Goal: Check status: Check status

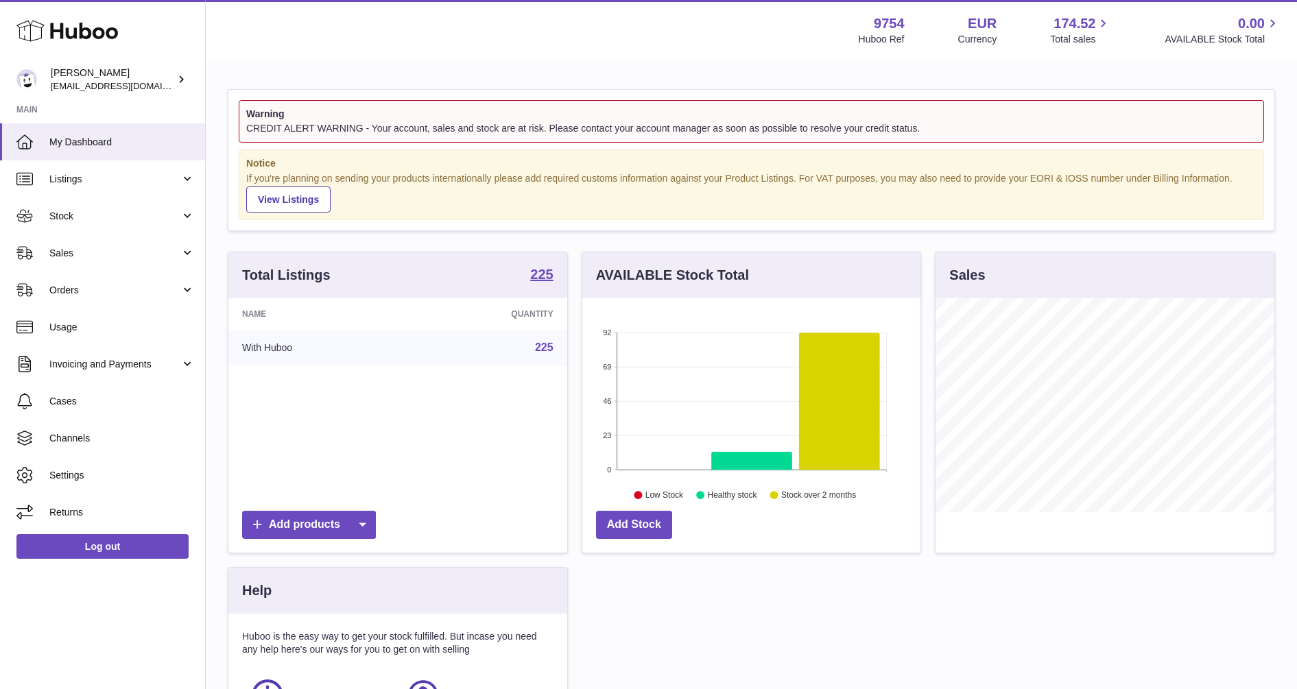
scroll to position [214, 338]
click at [66, 252] on span "Sales" at bounding box center [114, 253] width 131 height 13
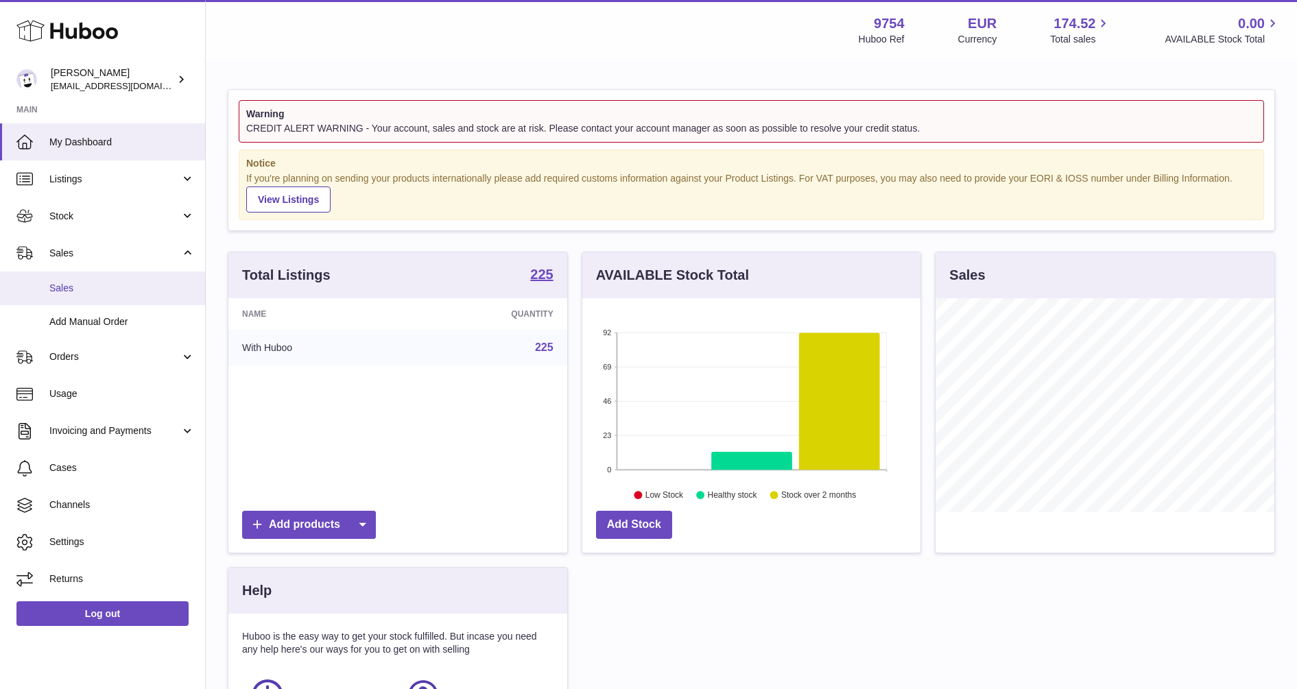
click at [67, 284] on span "Sales" at bounding box center [121, 288] width 145 height 13
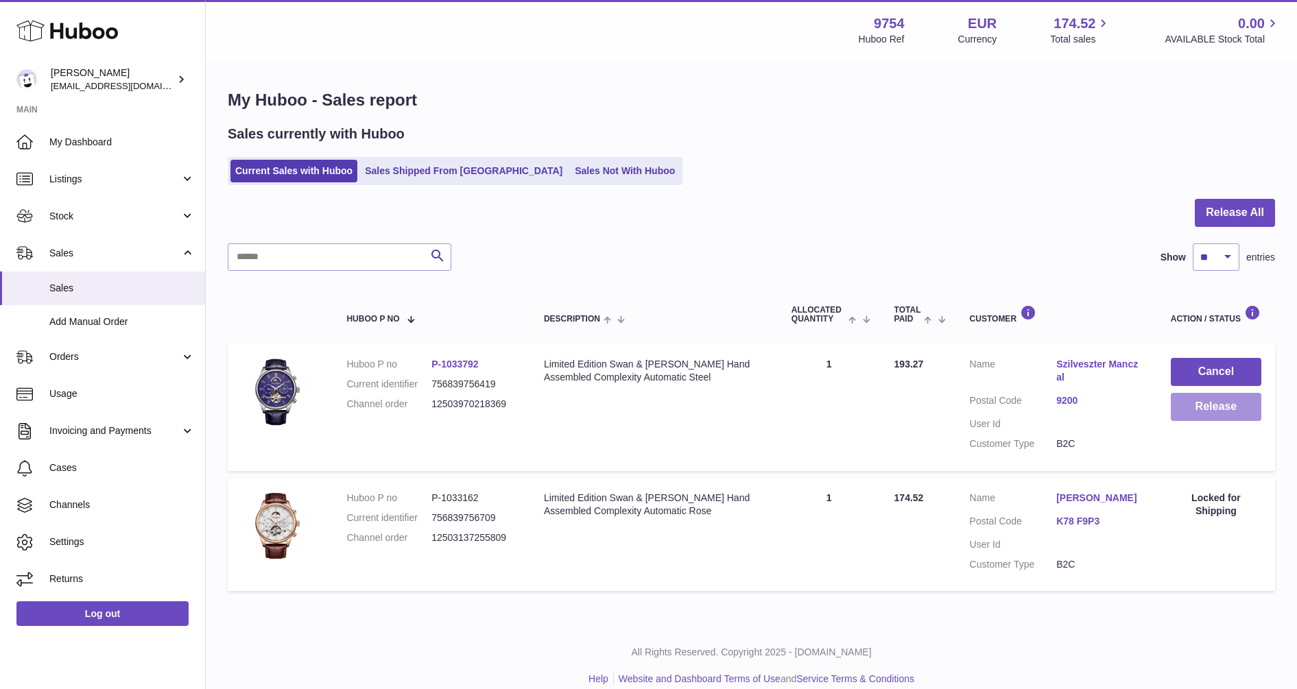
click at [1210, 404] on button "Release" at bounding box center [1216, 407] width 91 height 28
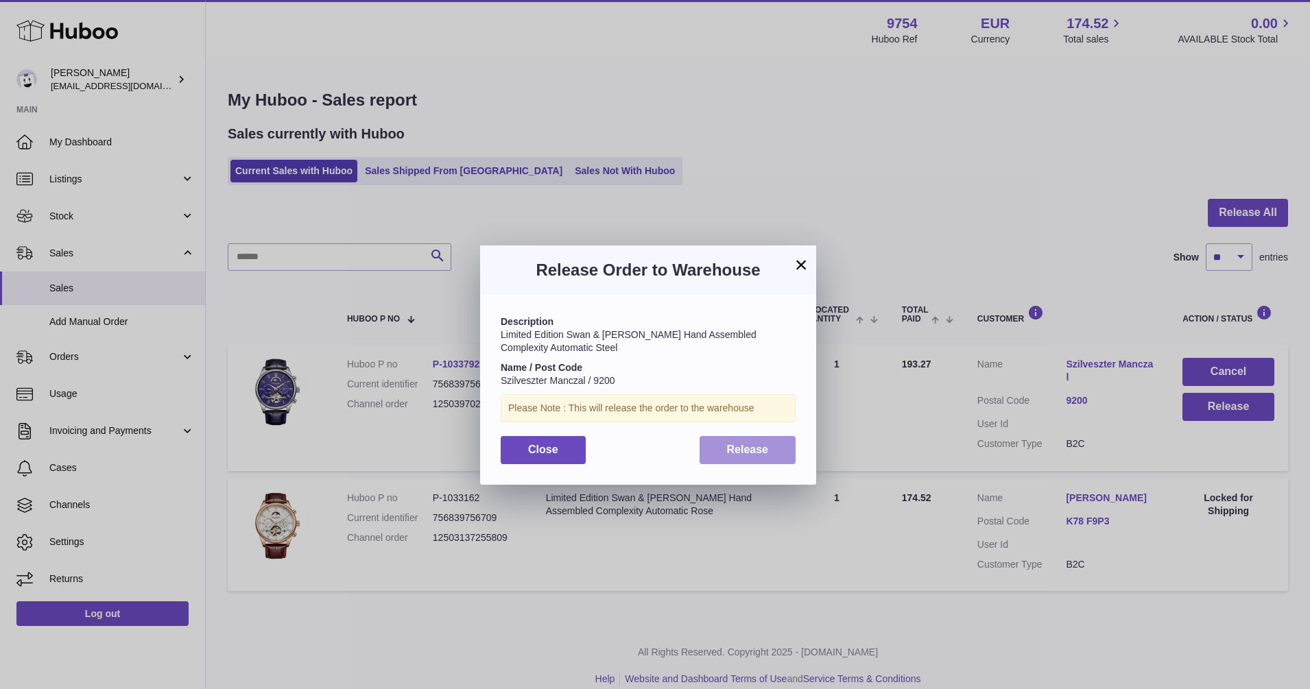
click at [757, 445] on span "Release" at bounding box center [748, 450] width 42 height 12
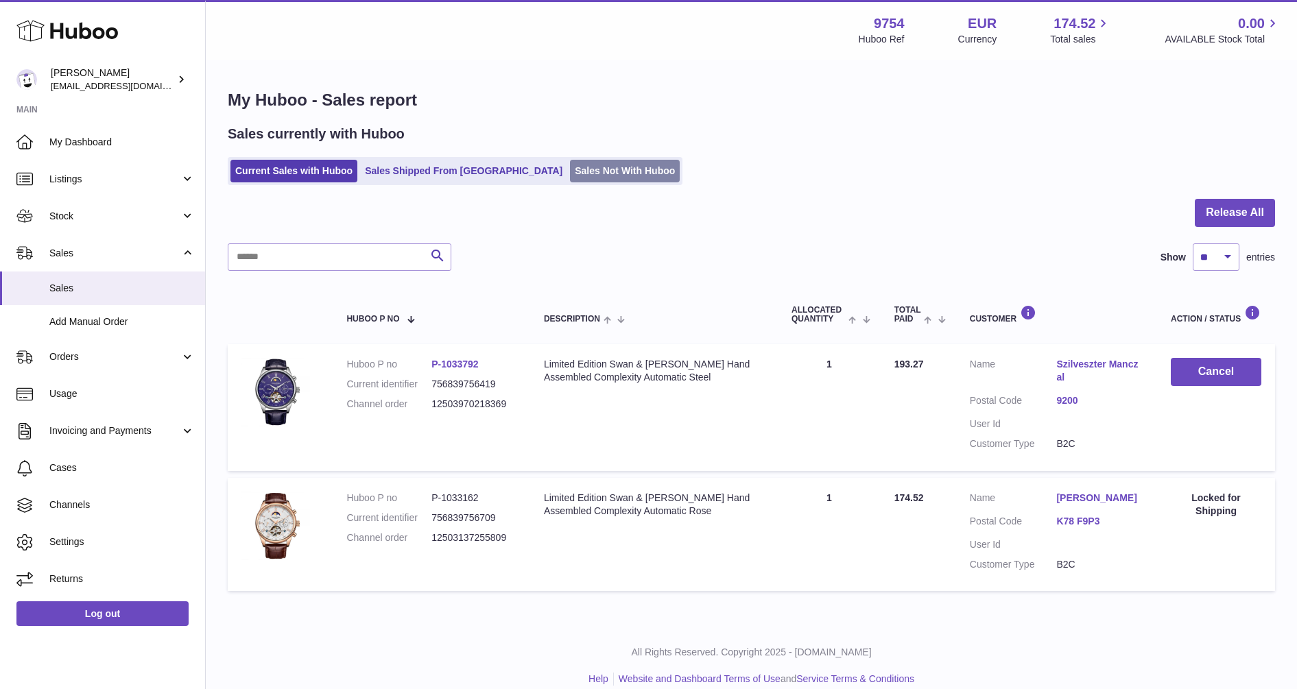
click at [570, 174] on link "Sales Not With Huboo" at bounding box center [625, 171] width 110 height 23
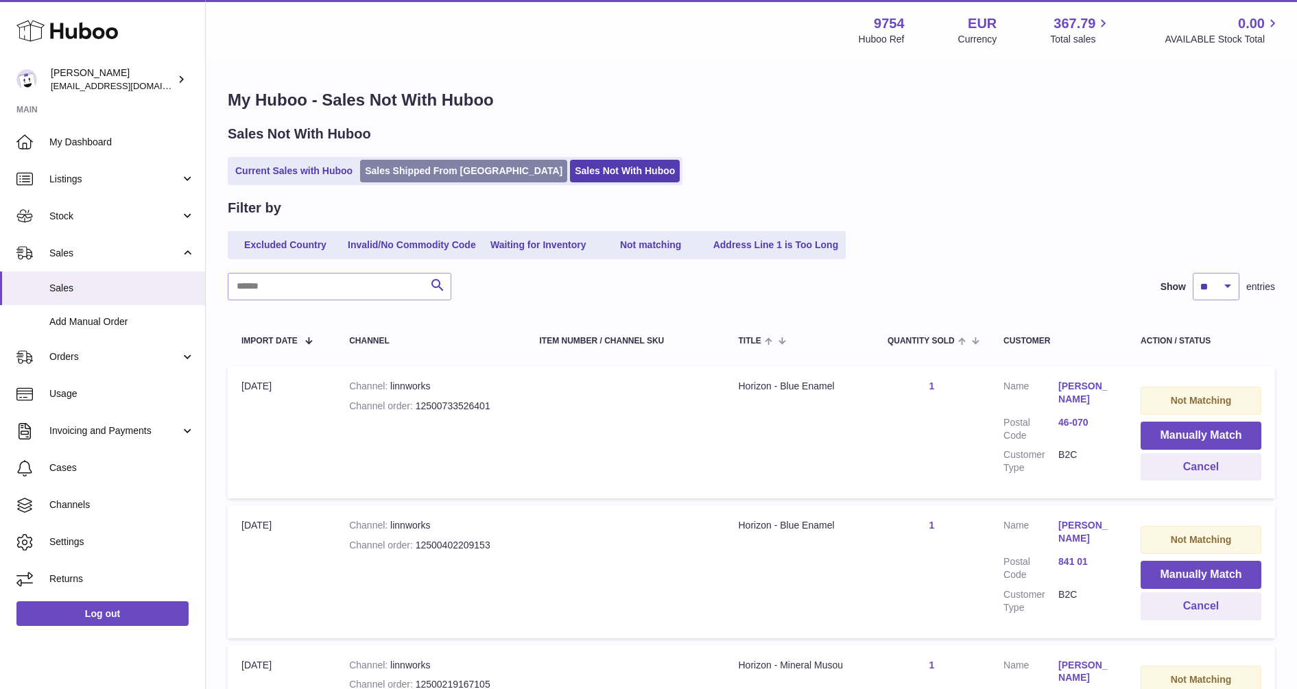
click at [403, 174] on link "Sales Shipped From [GEOGRAPHIC_DATA]" at bounding box center [463, 171] width 207 height 23
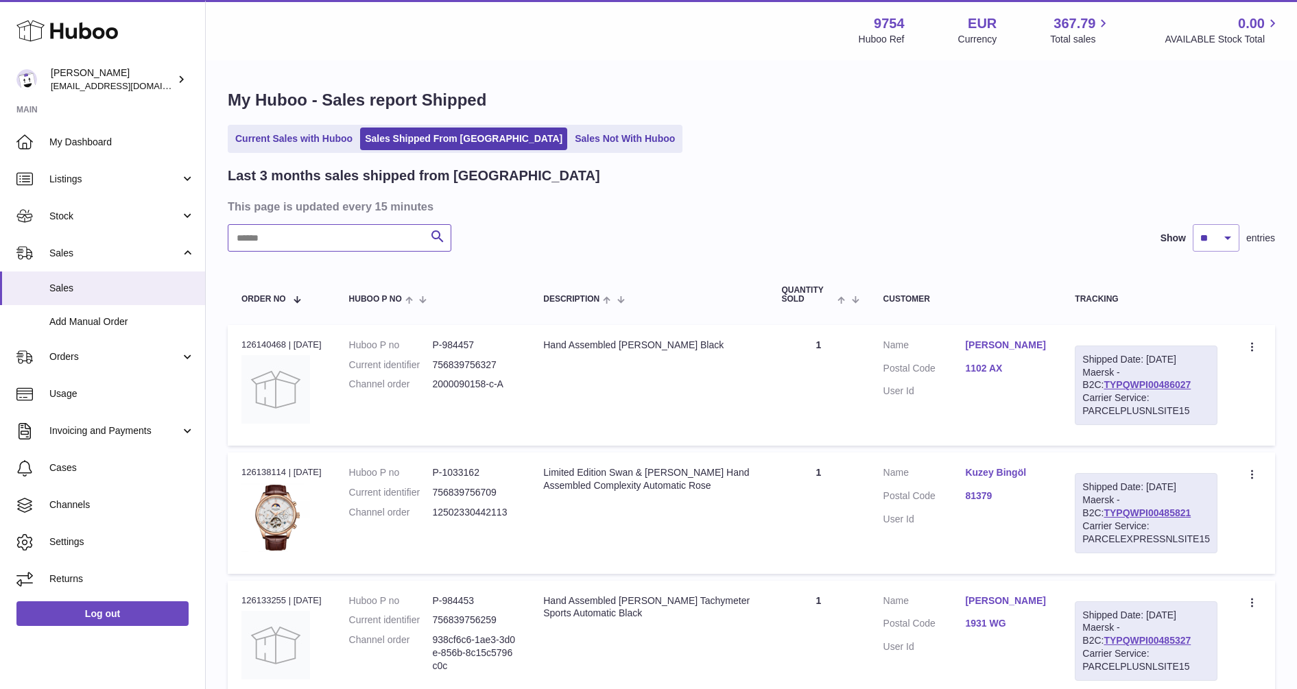
click at [315, 241] on input "text" at bounding box center [340, 237] width 224 height 27
paste input "****"
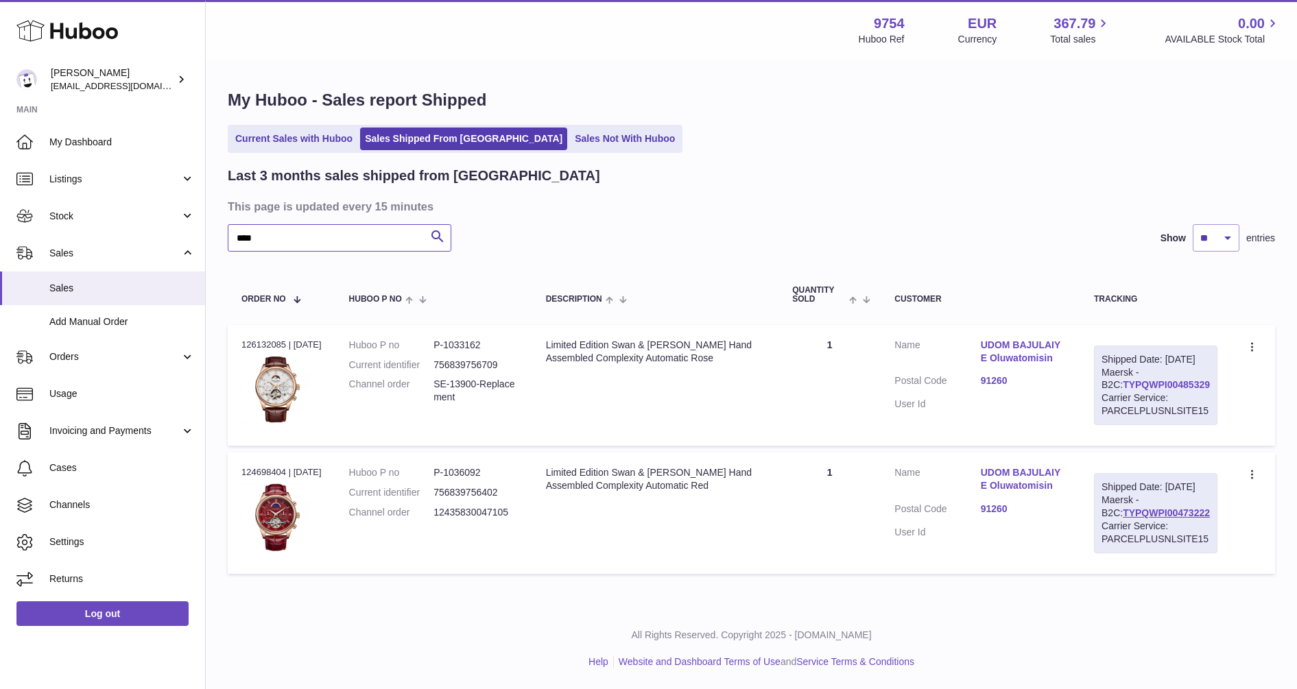
type input "****"
click at [1161, 390] on link "TYPQWPI00485329" at bounding box center [1166, 384] width 87 height 11
